Goal: Complete application form

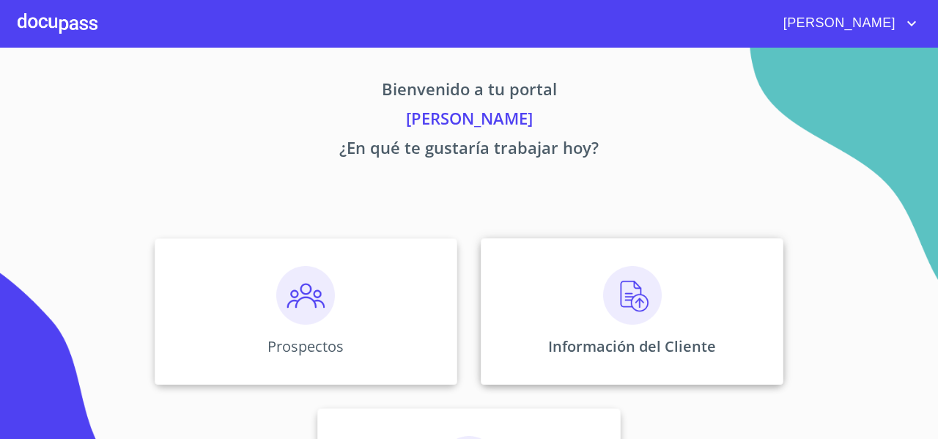
click at [519, 282] on div "Información del Cliente" at bounding box center [632, 311] width 303 height 147
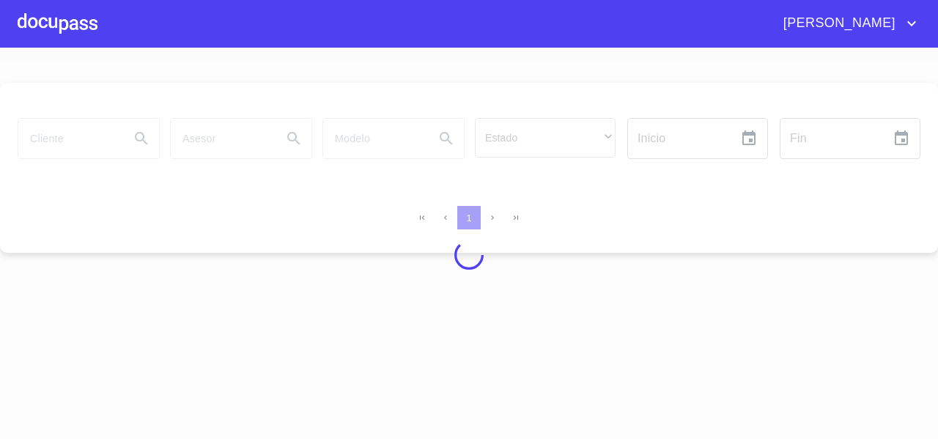
click at [519, 282] on div at bounding box center [469, 254] width 938 height 391
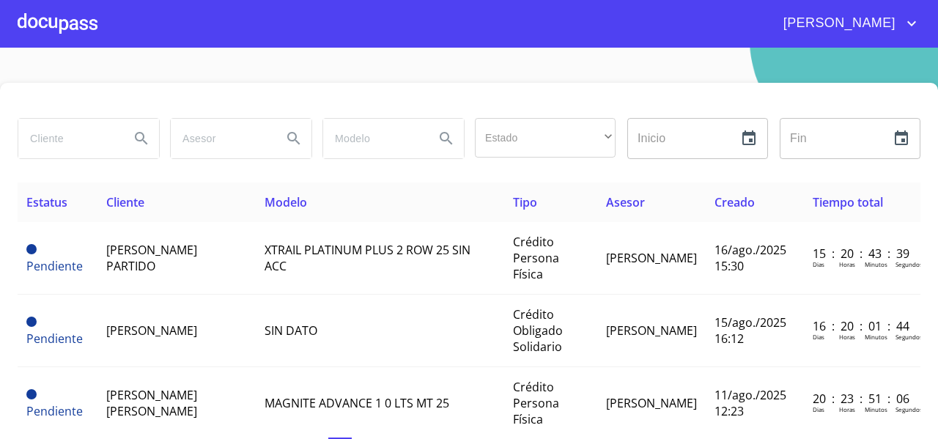
click at [53, 35] on div at bounding box center [58, 23] width 80 height 47
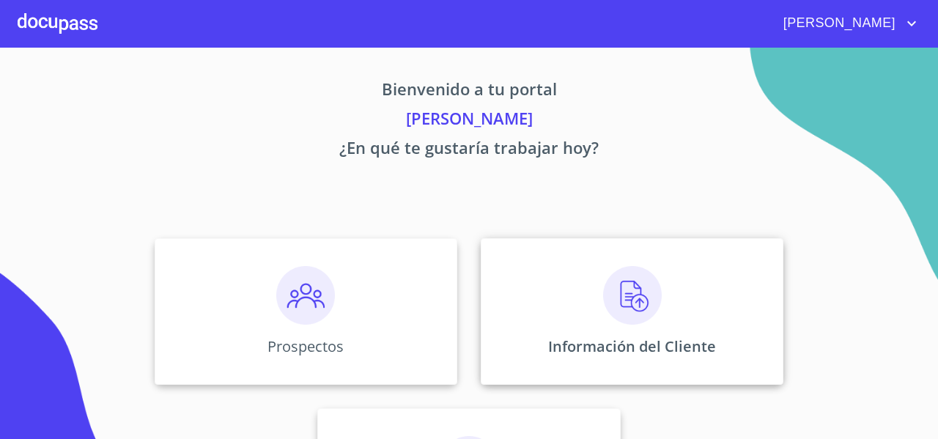
click at [542, 278] on div "Información del Cliente" at bounding box center [632, 311] width 303 height 147
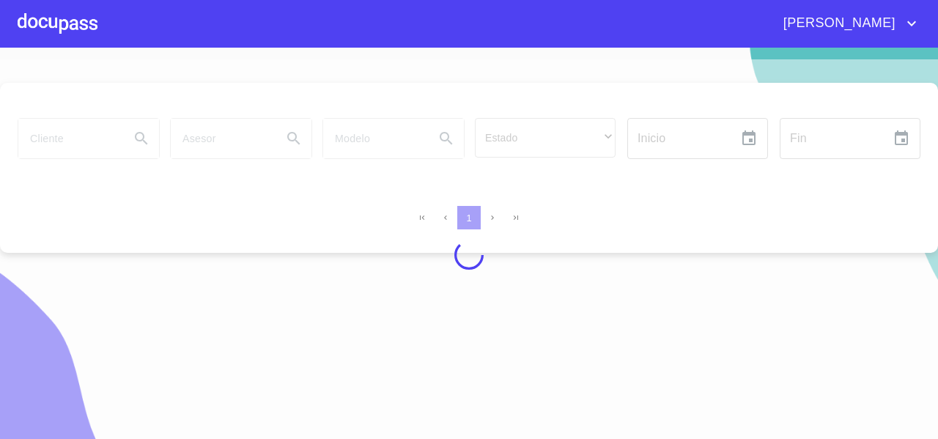
click at [68, 124] on div at bounding box center [469, 254] width 938 height 391
click at [58, 133] on div at bounding box center [469, 254] width 938 height 391
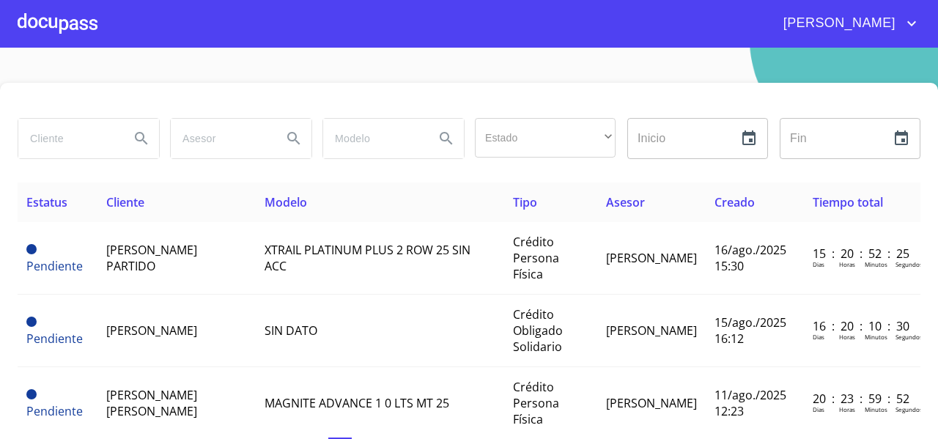
click at [80, 18] on div at bounding box center [58, 23] width 80 height 47
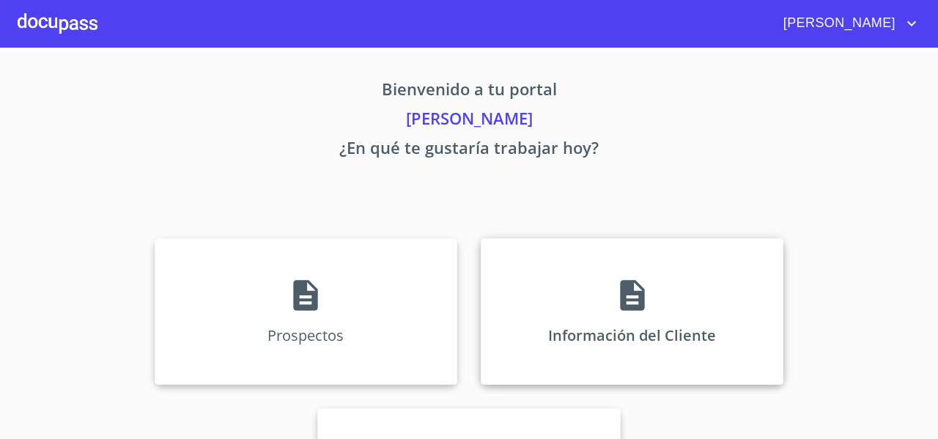
click at [529, 248] on div "Información del Cliente" at bounding box center [632, 311] width 303 height 147
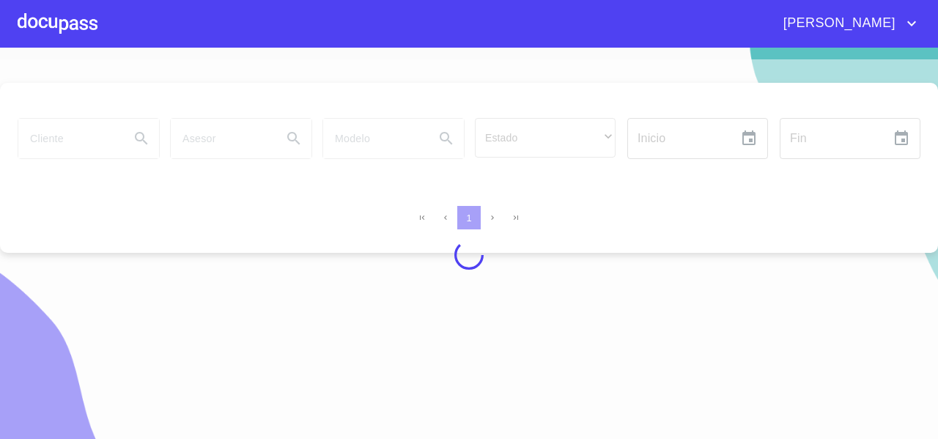
click at [60, 141] on div at bounding box center [469, 254] width 938 height 391
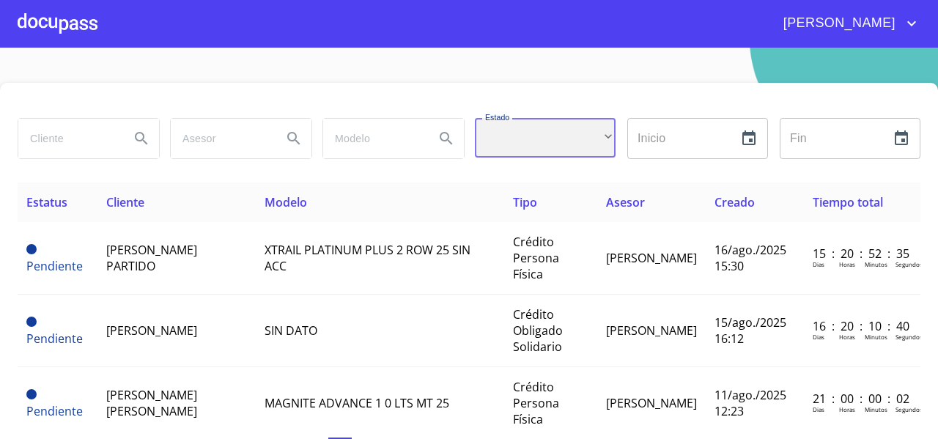
drag, startPoint x: 510, startPoint y: 147, endPoint x: 503, endPoint y: 155, distance: 9.9
click at [503, 155] on div "​" at bounding box center [545, 138] width 141 height 40
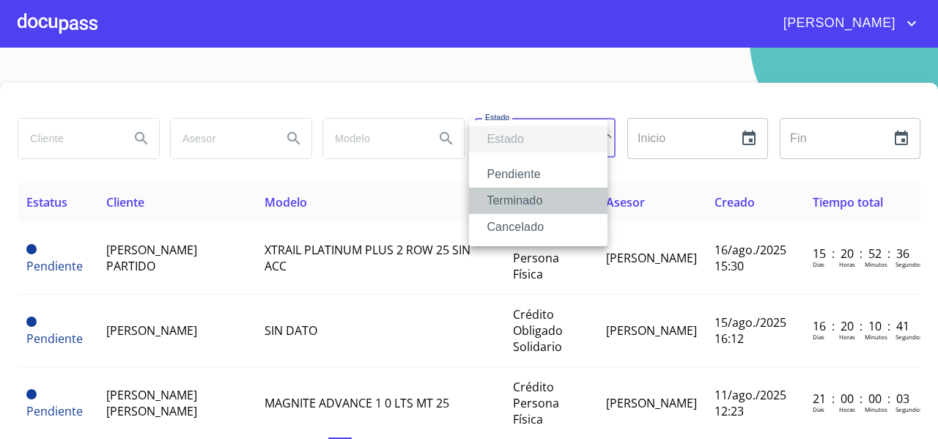
click at [496, 193] on li "Terminado" at bounding box center [538, 201] width 138 height 26
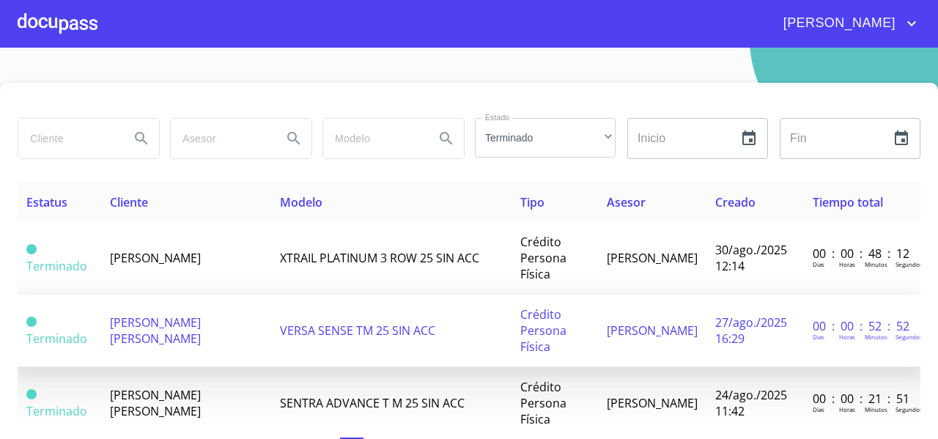
click at [147, 325] on span "[PERSON_NAME] [PERSON_NAME]" at bounding box center [155, 330] width 91 height 32
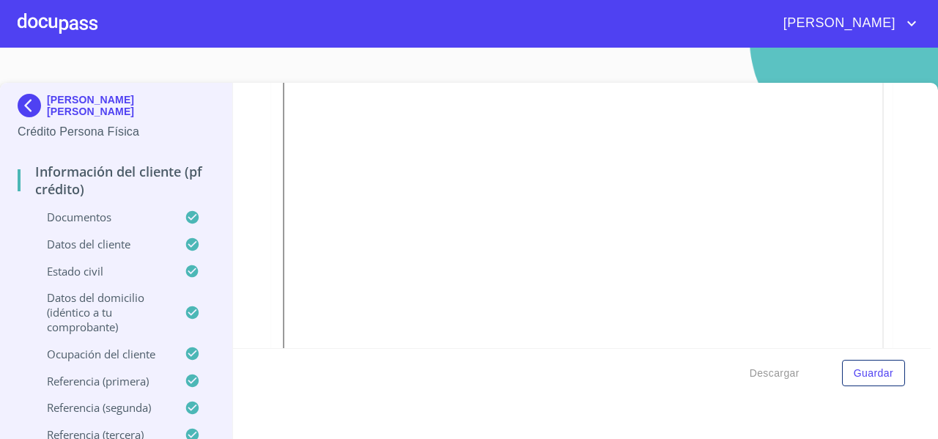
scroll to position [3296, 0]
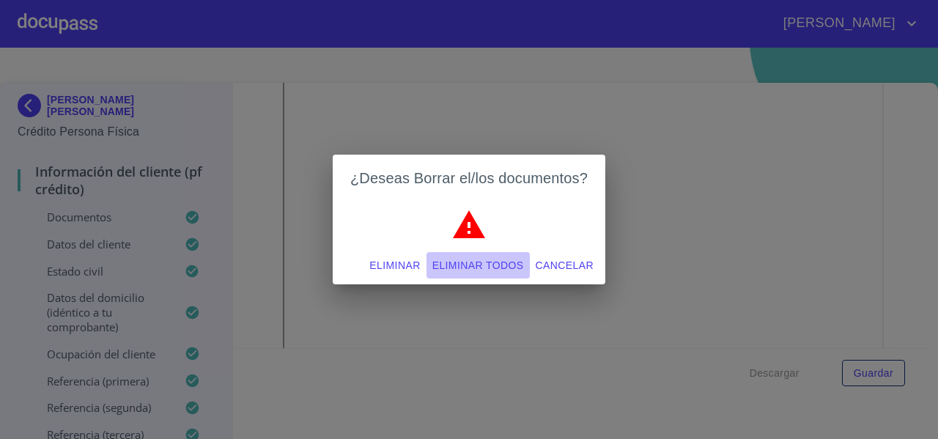
click at [451, 255] on button "Eliminar todos" at bounding box center [477, 265] width 103 height 27
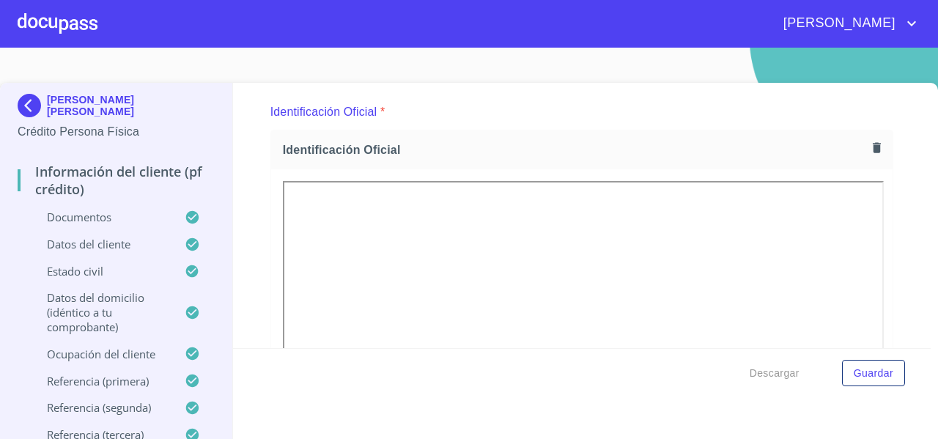
scroll to position [163, 0]
click at [870, 144] on icon "button" at bounding box center [877, 148] width 14 height 14
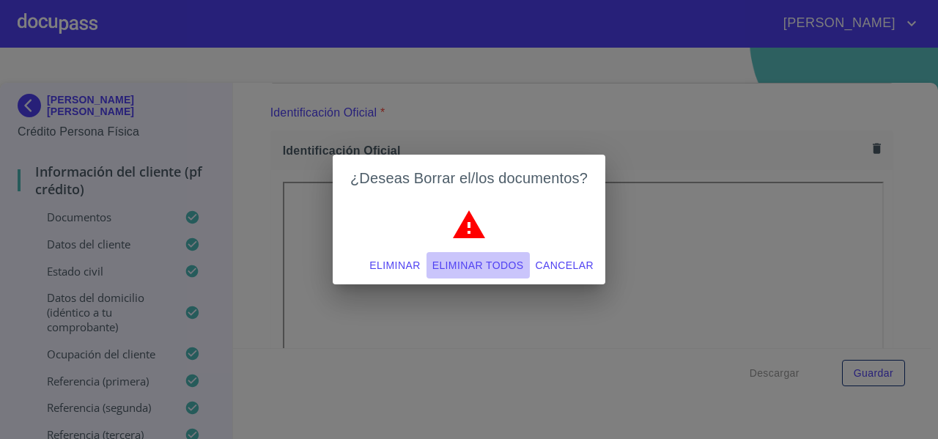
click at [453, 262] on span "Eliminar todos" at bounding box center [478, 265] width 92 height 18
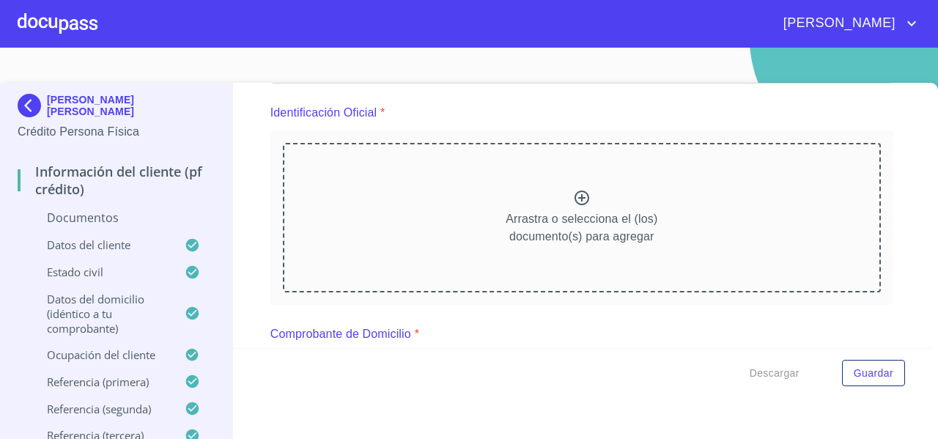
click at [379, 182] on div "Arrastra o selecciona el (los) documento(s) para agregar" at bounding box center [582, 217] width 598 height 149
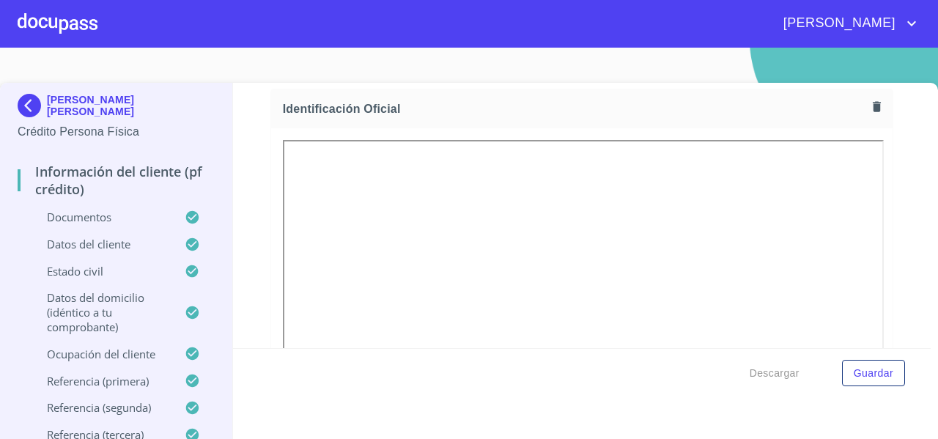
scroll to position [204, 0]
click at [873, 108] on icon "button" at bounding box center [877, 107] width 8 height 10
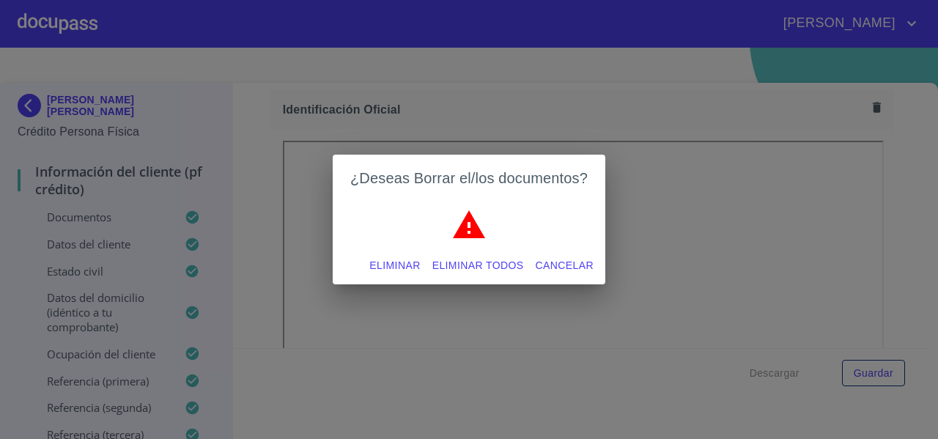
click at [474, 261] on span "Eliminar todos" at bounding box center [478, 265] width 92 height 18
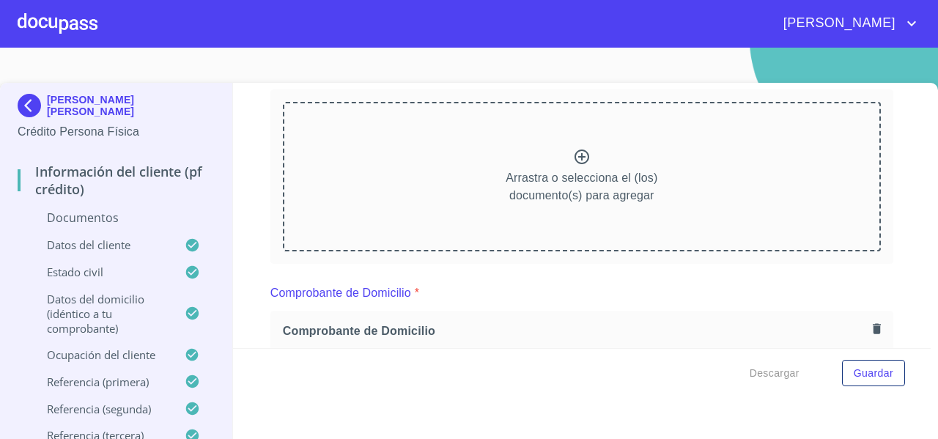
click at [526, 158] on div "Arrastra o selecciona el (los) documento(s) para agregar" at bounding box center [582, 176] width 598 height 149
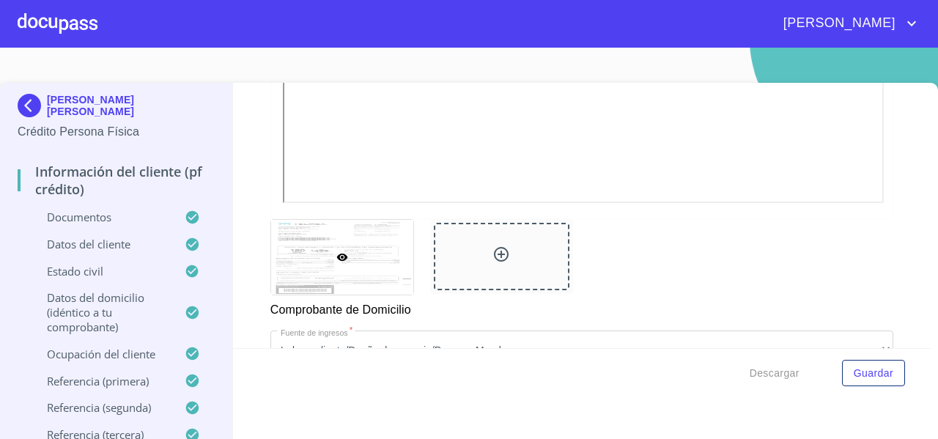
scroll to position [1145, 0]
click at [476, 226] on div at bounding box center [502, 255] width 136 height 67
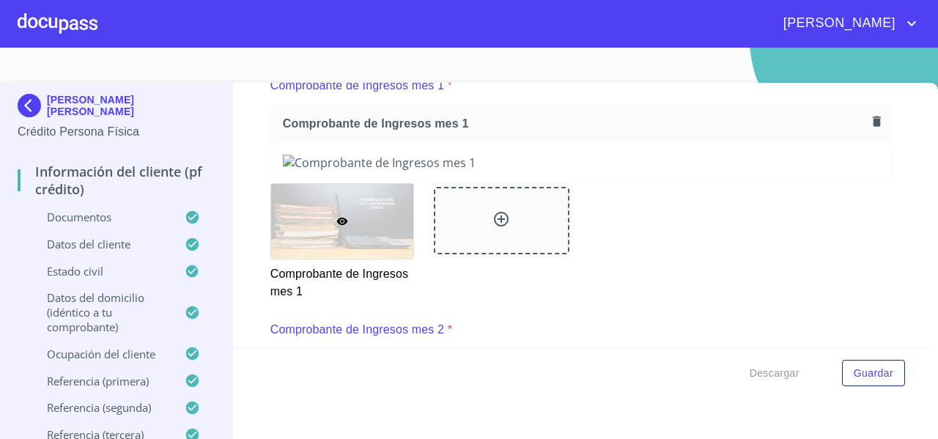
scroll to position [1241, 0]
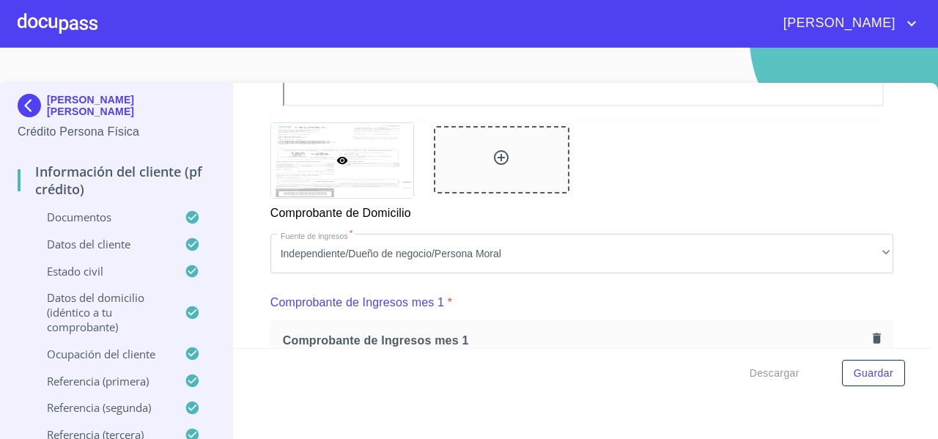
click at [498, 163] on icon at bounding box center [501, 158] width 18 height 18
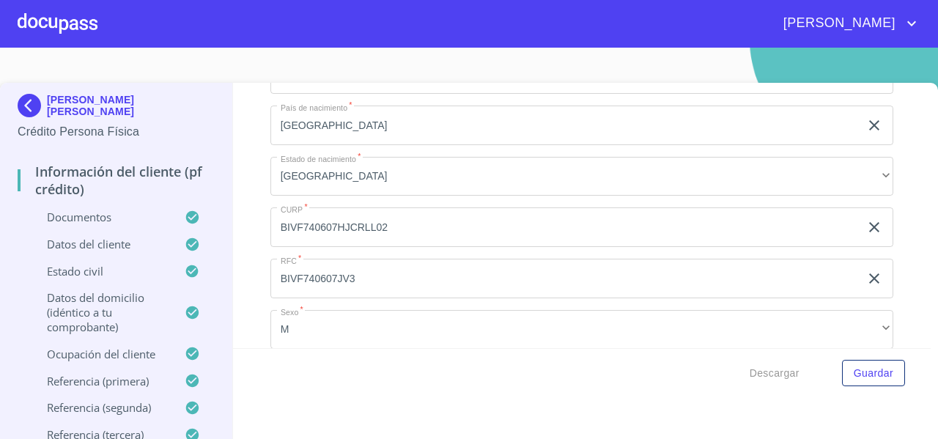
scroll to position [4140, 0]
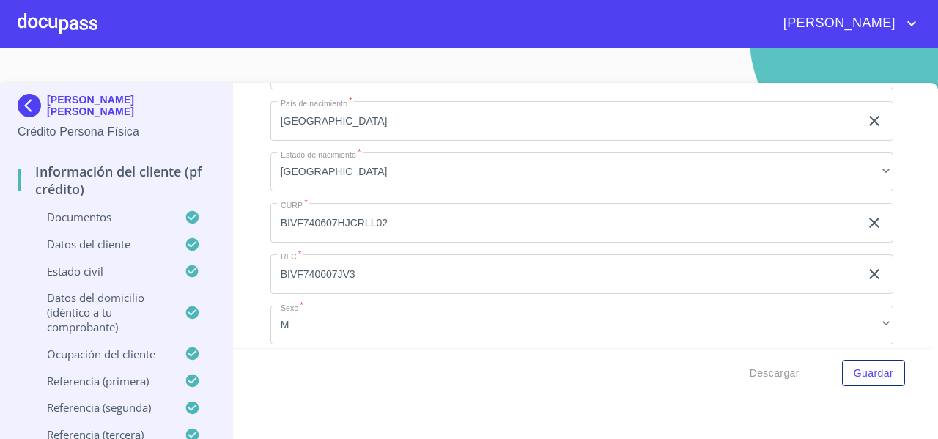
click at [28, 106] on img at bounding box center [32, 105] width 29 height 23
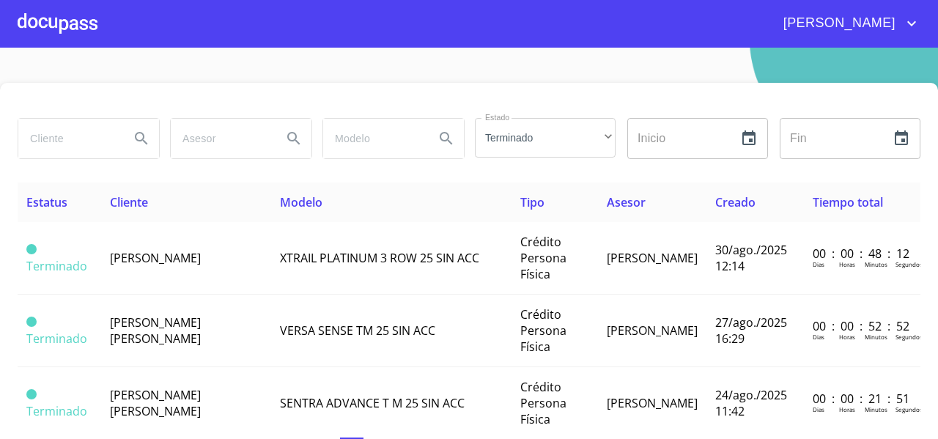
click at [70, 21] on div at bounding box center [58, 23] width 80 height 47
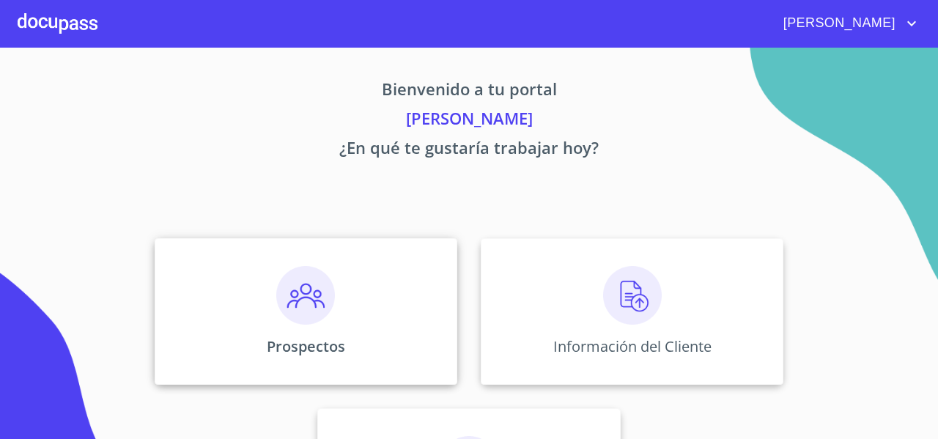
scroll to position [126, 0]
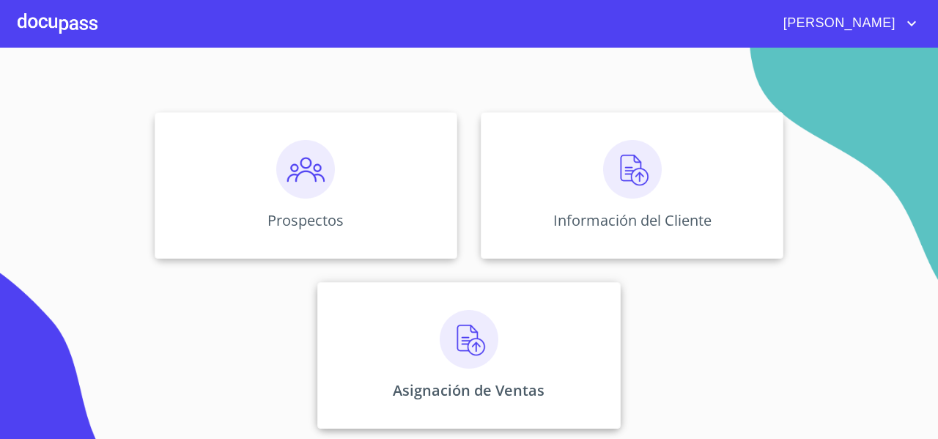
click at [399, 355] on div "Asignación de Ventas" at bounding box center [468, 355] width 303 height 147
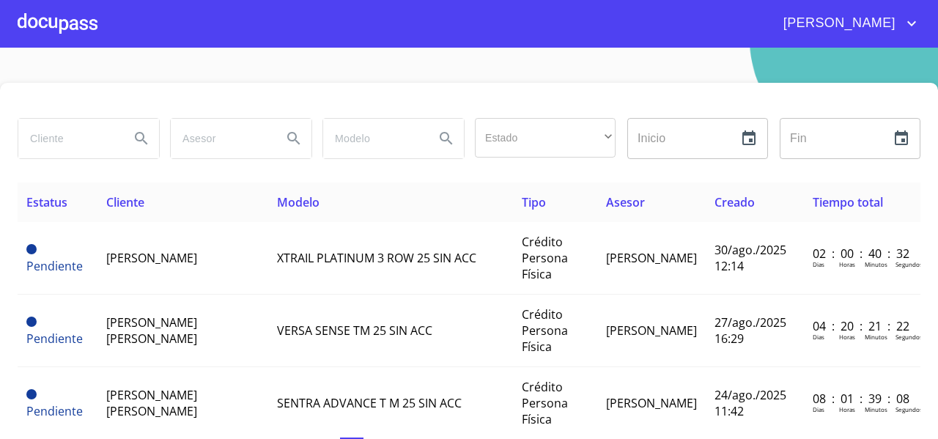
scroll to position [27, 0]
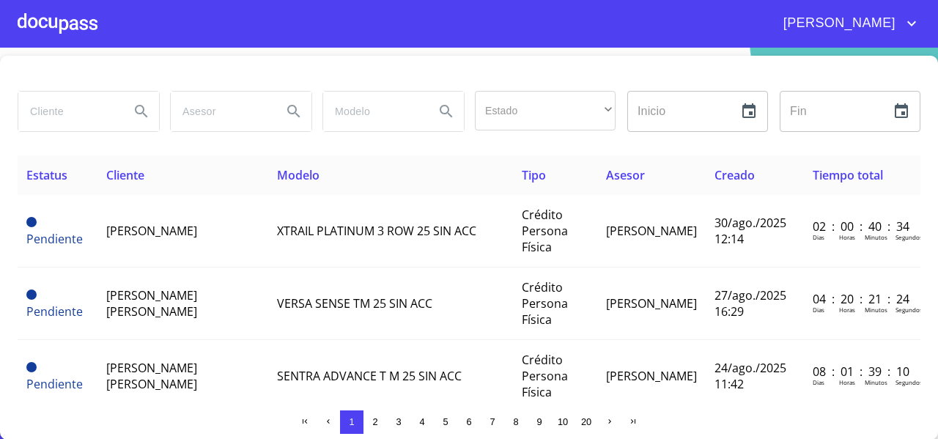
click at [53, 21] on div at bounding box center [58, 23] width 80 height 47
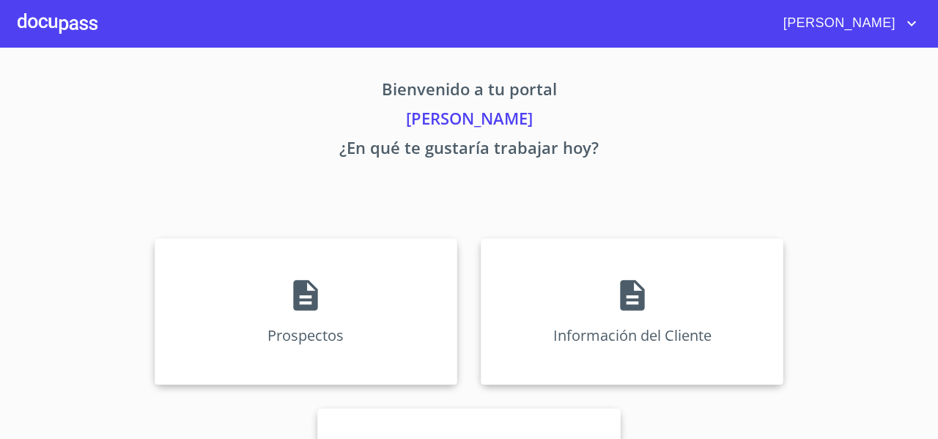
scroll to position [126, 0]
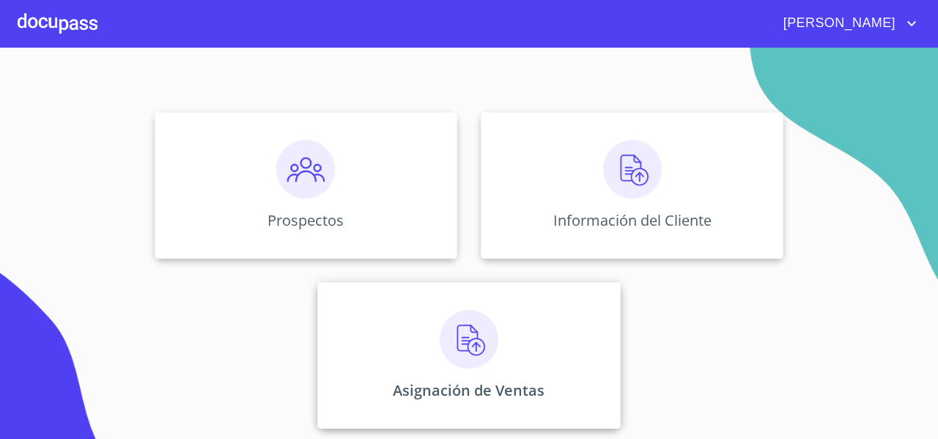
click at [470, 406] on div "Asignación de Ventas" at bounding box center [468, 355] width 303 height 147
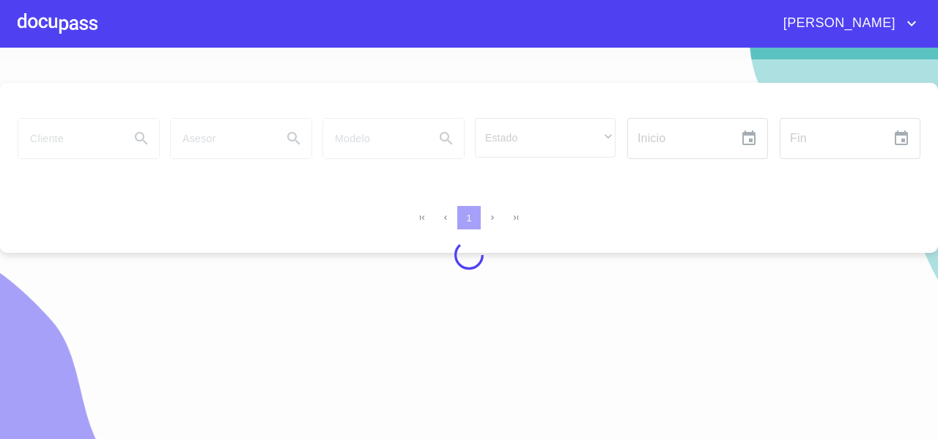
scroll to position [18, 0]
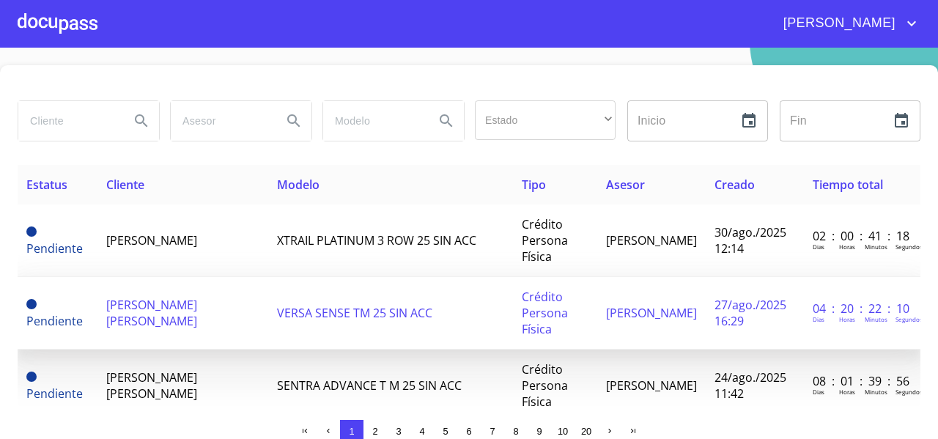
click at [140, 289] on td "[PERSON_NAME] [PERSON_NAME]" at bounding box center [182, 313] width 171 height 73
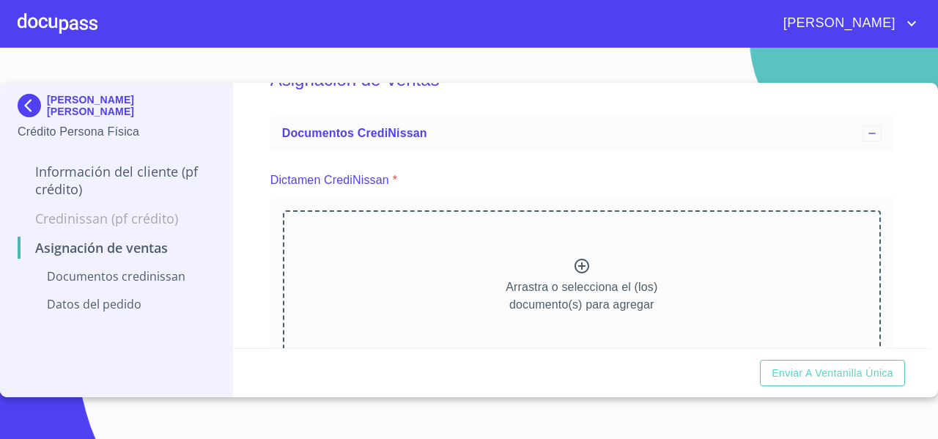
scroll to position [42, 0]
click at [358, 268] on div "Arrastra o selecciona el (los) documento(s) para agregar" at bounding box center [582, 286] width 598 height 149
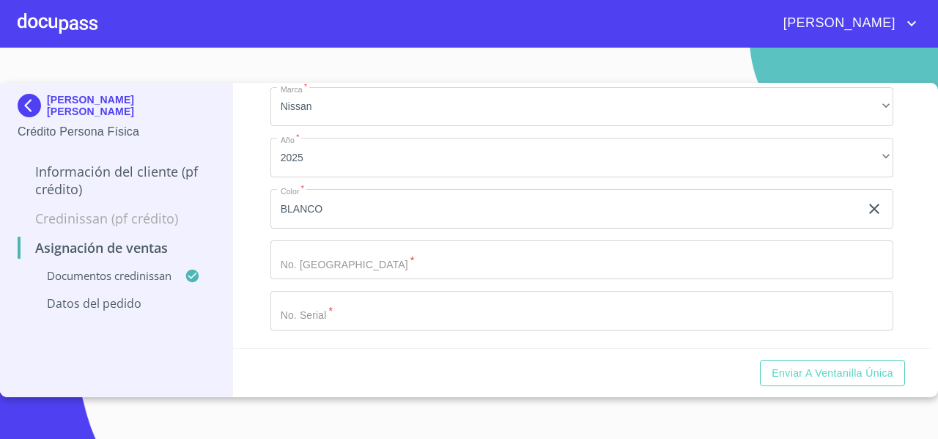
scroll to position [479, 0]
click at [322, 229] on input "Marca   *" at bounding box center [564, 209] width 589 height 40
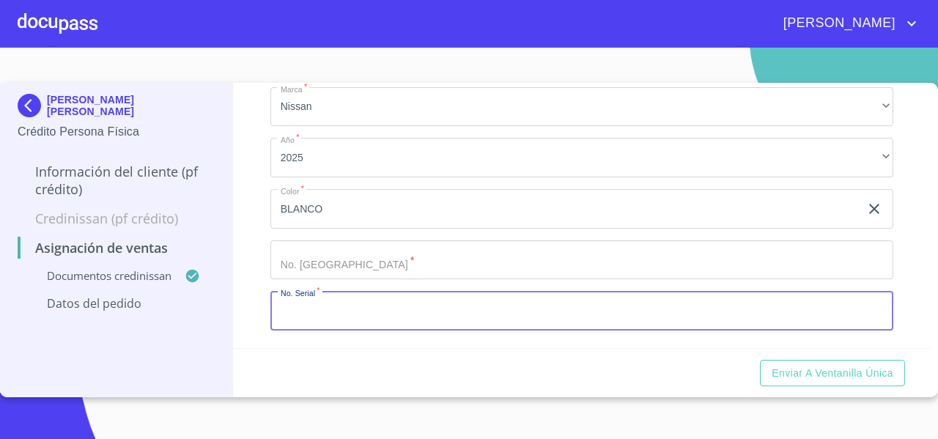
paste input "[US_VEHICLE_IDENTIFICATION_NUMBER]"
type input "[US_VEHICLE_IDENTIFICATION_NUMBER]"
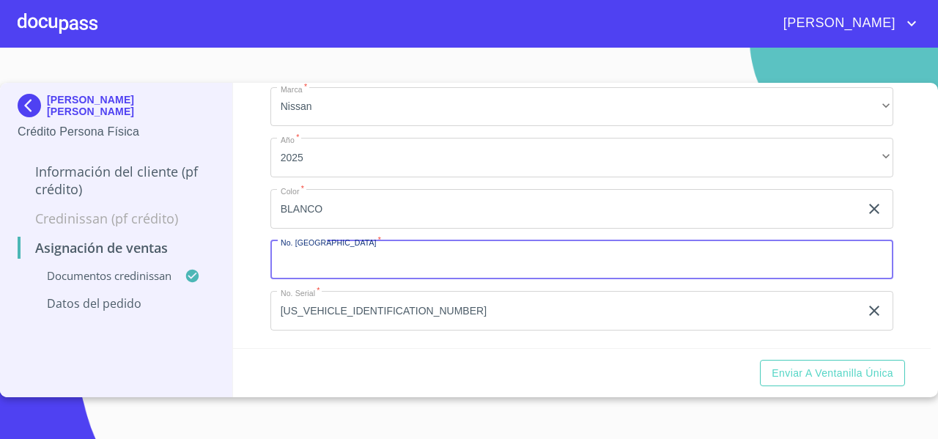
click at [308, 261] on input "Marca   *" at bounding box center [581, 260] width 623 height 40
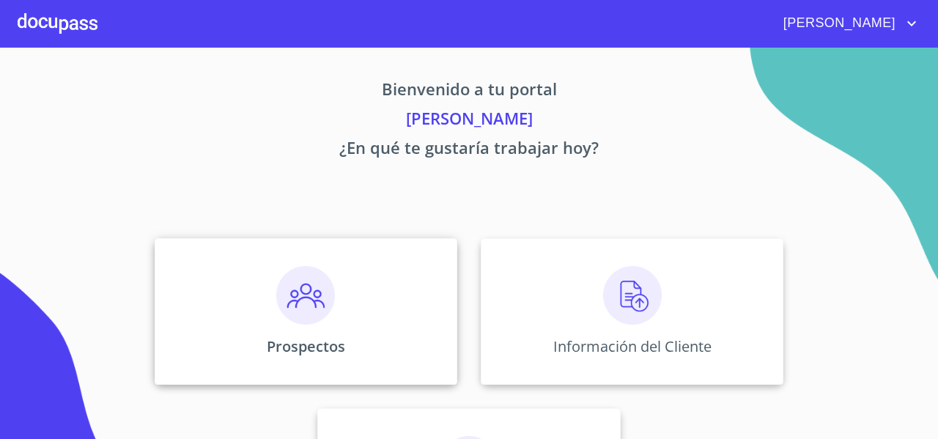
click at [197, 296] on div "Prospectos" at bounding box center [306, 311] width 303 height 147
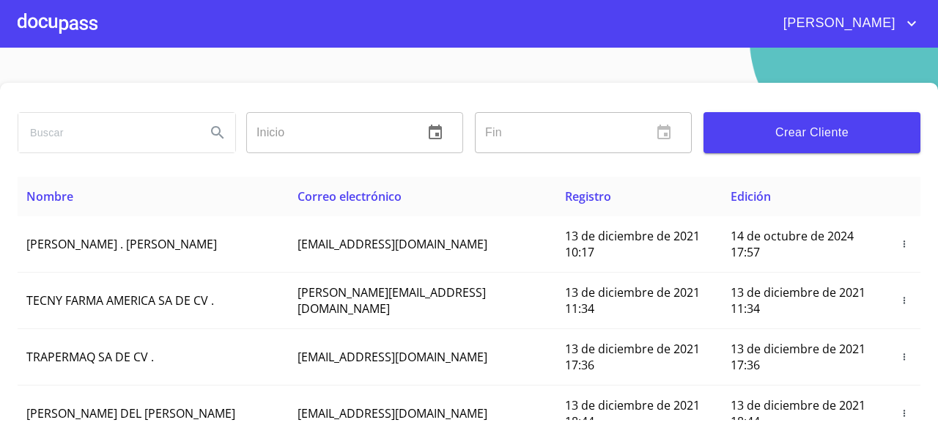
click at [47, 136] on input "search" at bounding box center [106, 133] width 176 height 40
click at [111, 135] on input "[PERSON_NAME]" at bounding box center [106, 133] width 176 height 40
type input "[PERSON_NAME]"
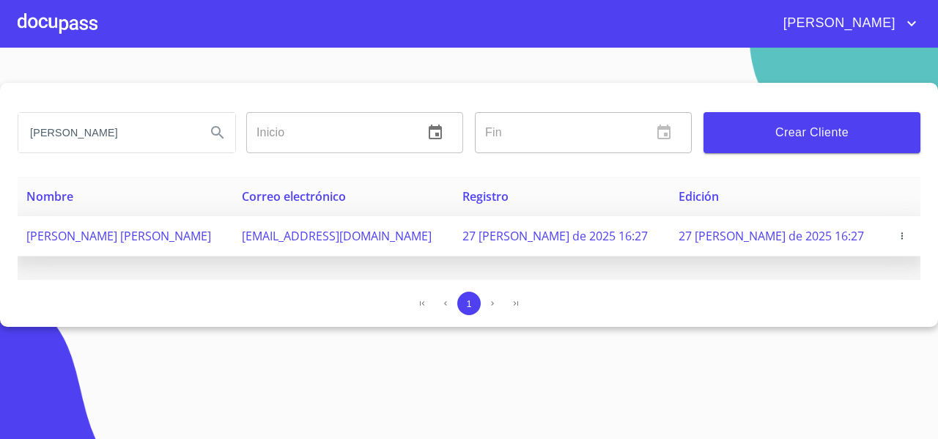
drag, startPoint x: 284, startPoint y: 237, endPoint x: 423, endPoint y: 240, distance: 139.2
click at [423, 240] on tr "FELIPE NICOLAS BRISEÑO VALENCIA fbriseno@outlook.com 27 de agosto de 2025 16:27…" at bounding box center [469, 236] width 903 height 40
copy tr "FELIPE NICOLAS BRISEÑO VALENCIA fbriseno@outlook.com"
